Goal: Task Accomplishment & Management: Manage account settings

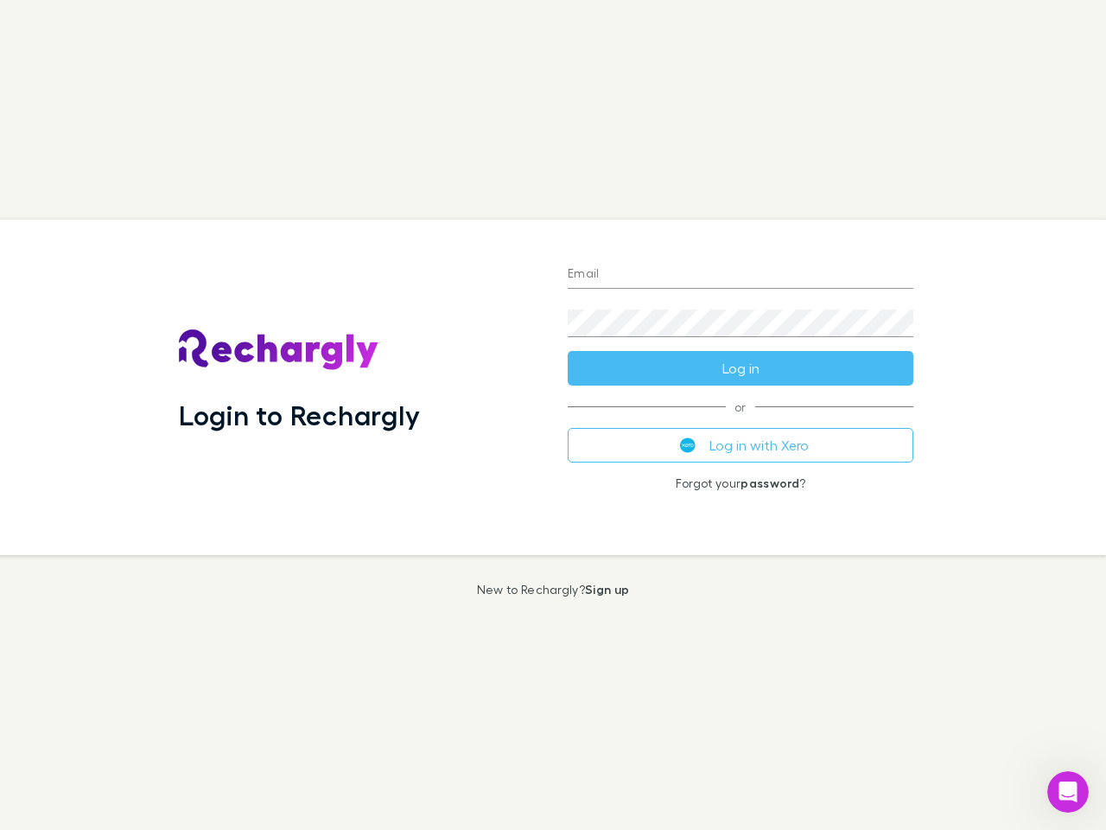
click at [553, 415] on div "Login to Rechargly" at bounding box center [359, 387] width 389 height 335
click at [741, 275] on input "Email" at bounding box center [741, 275] width 346 height 28
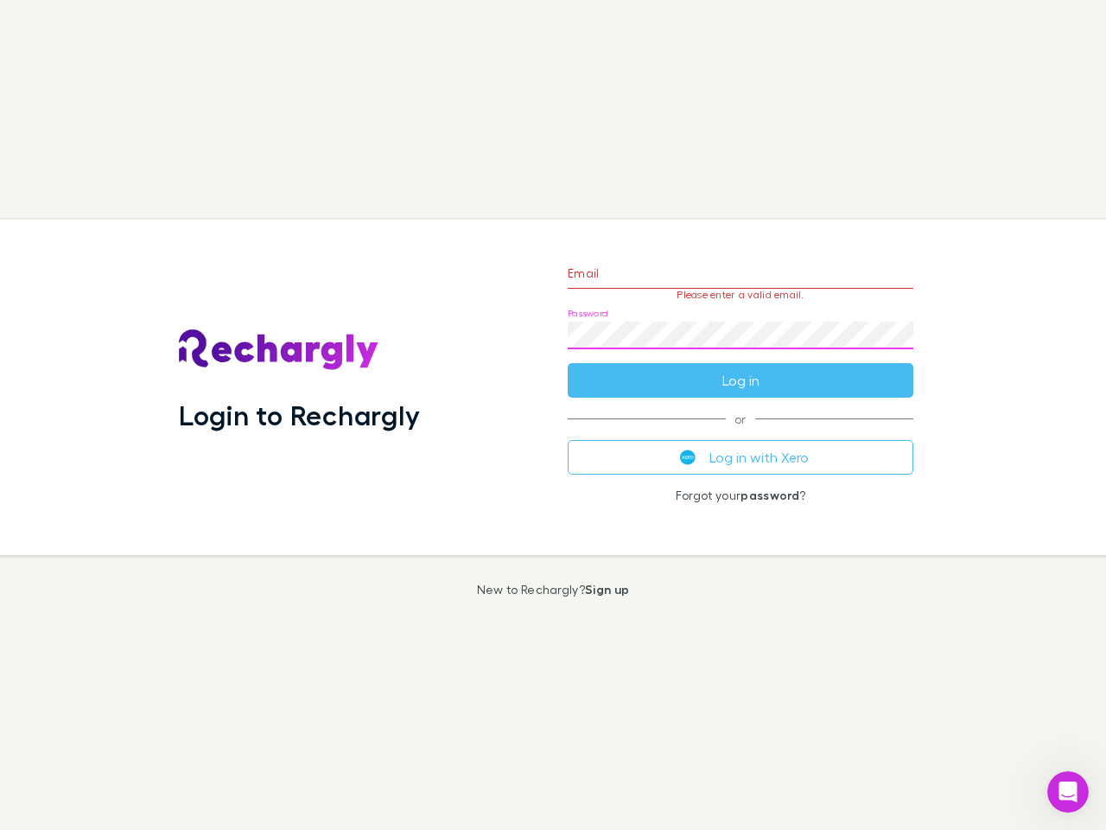
click at [741, 368] on form "Email Please enter a valid email. Password Log in" at bounding box center [741, 322] width 346 height 150
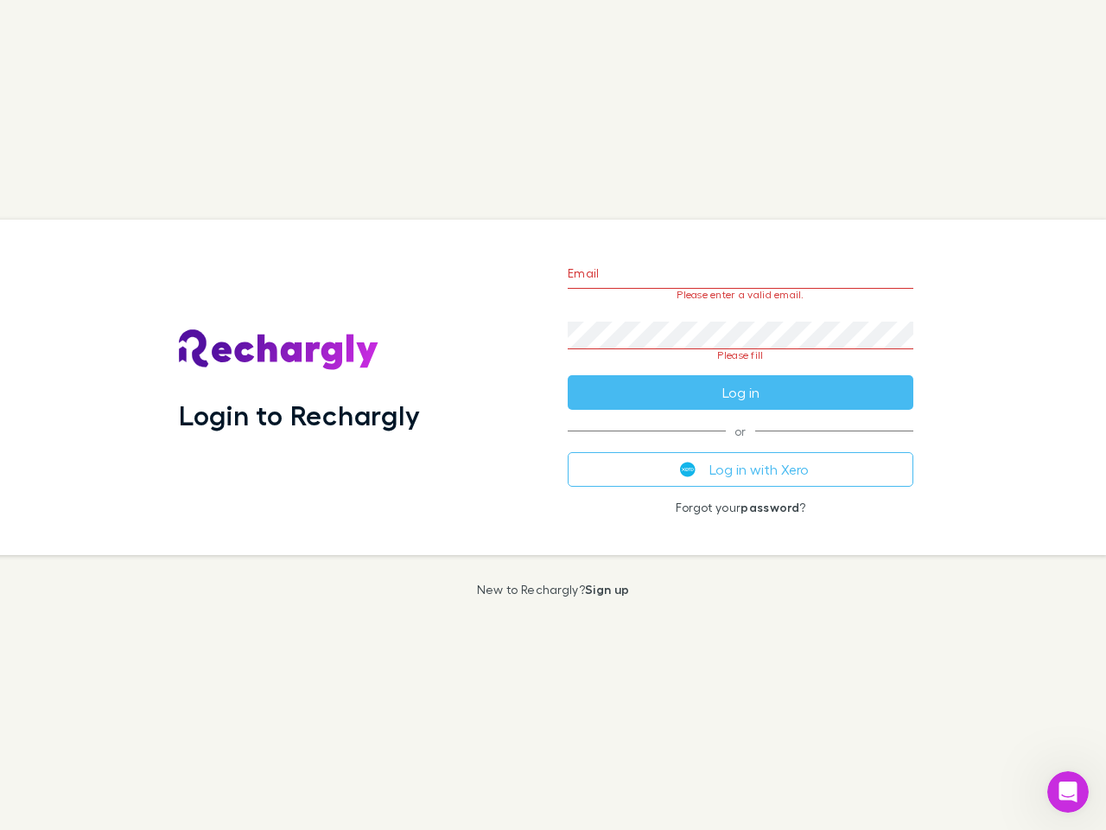
click at [741, 445] on div "Email Please enter a valid email. Password Please fill Log in or Log in with Xe…" at bounding box center [740, 387] width 373 height 335
click at [1068, 792] on icon "Open Intercom Messenger" at bounding box center [1068, 792] width 29 height 29
